Goal: Information Seeking & Learning: Learn about a topic

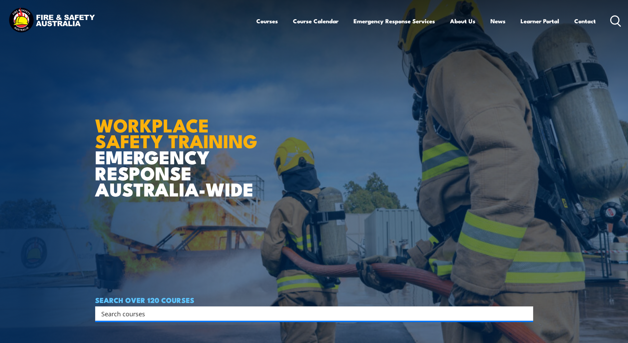
click at [622, 17] on header "Courses Course Calendar Emergency Response Services Services Overview Emergency…" at bounding box center [314, 21] width 628 height 42
click at [618, 22] on icon at bounding box center [615, 20] width 11 height 11
click at [615, 23] on icon at bounding box center [615, 20] width 11 height 11
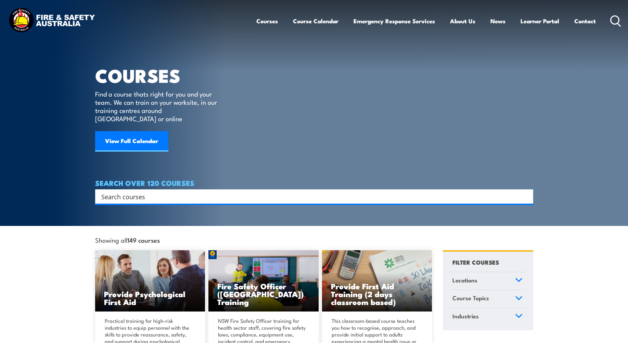
click at [208, 191] on input "Search input" at bounding box center [309, 196] width 417 height 10
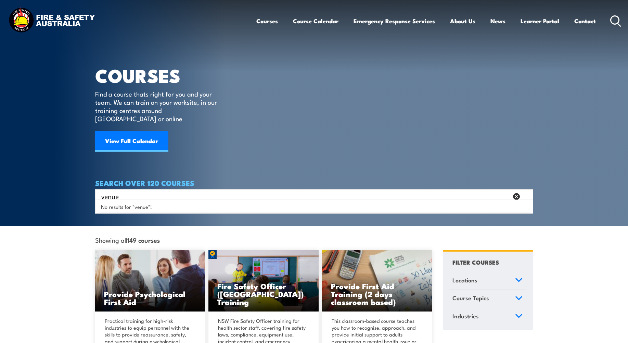
type input "venue"
